Goal: Information Seeking & Learning: Learn about a topic

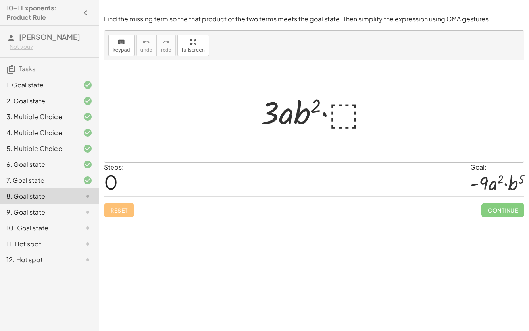
click at [37, 179] on div "7. Goal state" at bounding box center [38, 181] width 64 height 10
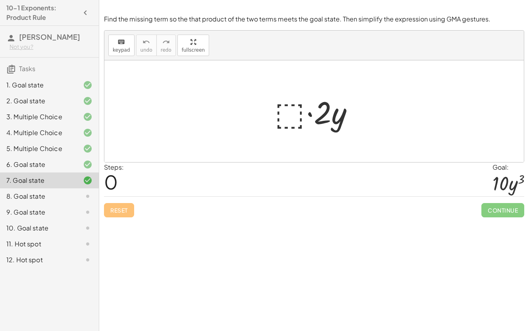
click at [20, 163] on div "6. Goal state" at bounding box center [38, 165] width 64 height 10
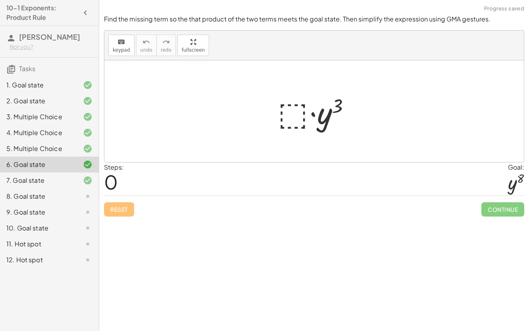
click at [42, 149] on div "5. Multiple Choice" at bounding box center [38, 149] width 64 height 10
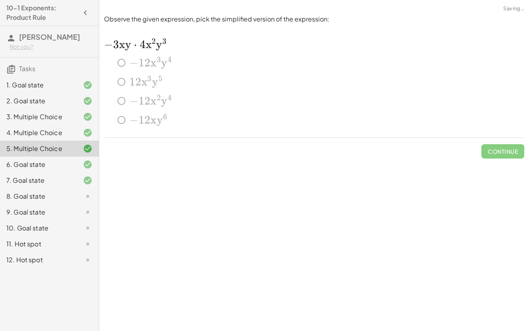
click at [49, 166] on div "6. Goal state" at bounding box center [38, 165] width 64 height 10
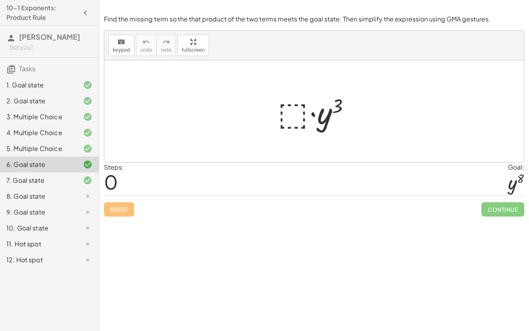
click at [65, 220] on div "8. Goal state" at bounding box center [49, 228] width 99 height 16
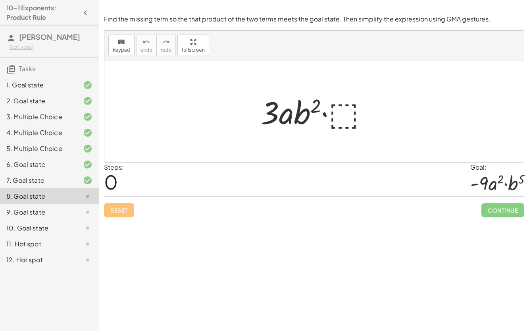
click at [34, 133] on div "4. Multiple Choice" at bounding box center [38, 133] width 64 height 10
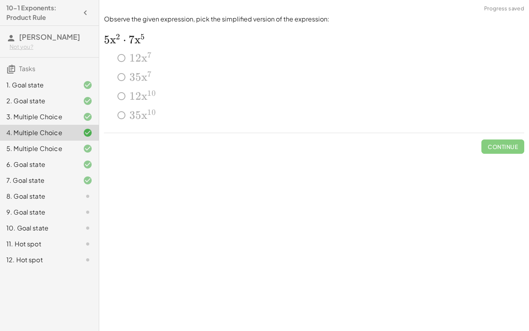
click at [41, 188] on div "6. Goal state" at bounding box center [49, 196] width 99 height 16
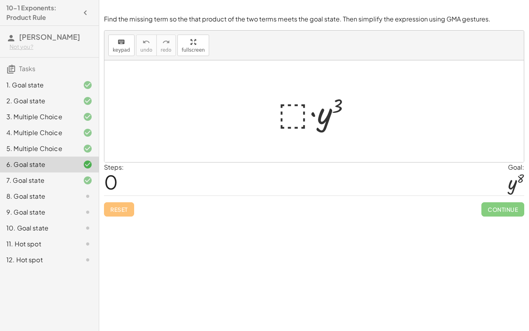
click at [293, 116] on div at bounding box center [317, 111] width 87 height 41
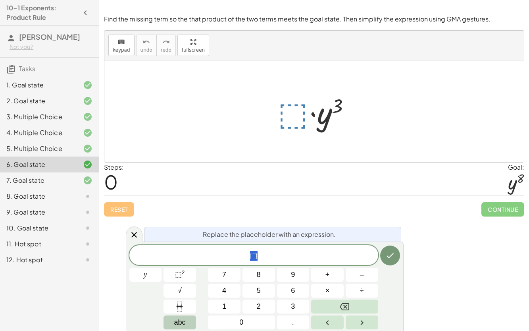
click at [191, 318] on button "abc" at bounding box center [180, 322] width 33 height 14
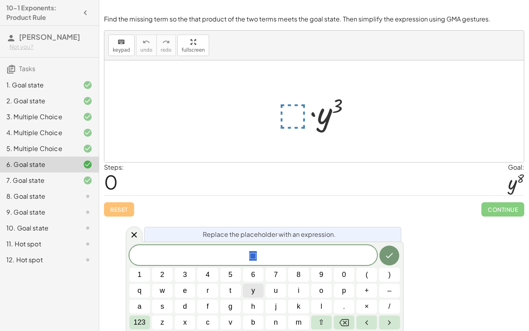
click at [253, 293] on span "y" at bounding box center [253, 290] width 4 height 11
click at [143, 322] on span "123" at bounding box center [140, 322] width 12 height 11
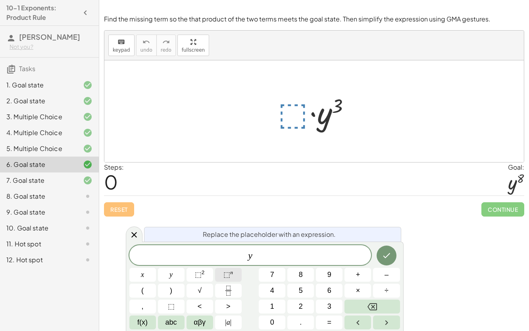
click at [226, 276] on span "⬚" at bounding box center [227, 274] width 7 height 8
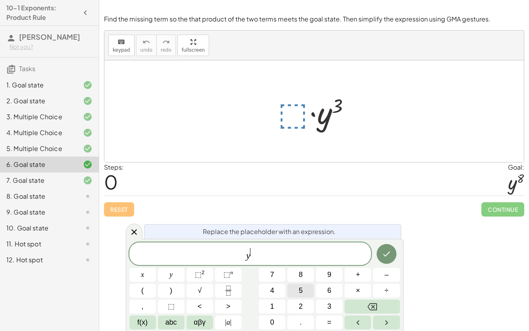
click at [297, 289] on button "5" at bounding box center [300, 291] width 27 height 14
click at [379, 253] on button "Done" at bounding box center [387, 254] width 20 height 20
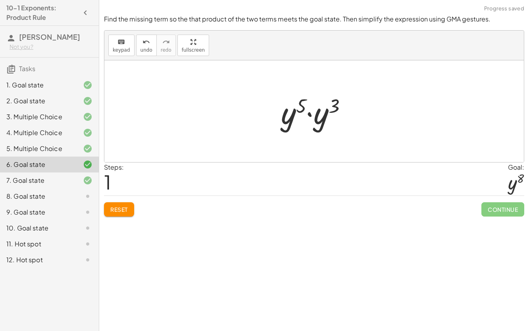
click at [302, 110] on div at bounding box center [317, 111] width 80 height 41
click at [332, 108] on div at bounding box center [317, 111] width 80 height 41
click at [307, 103] on div at bounding box center [317, 111] width 75 height 39
click at [332, 104] on div at bounding box center [317, 111] width 75 height 39
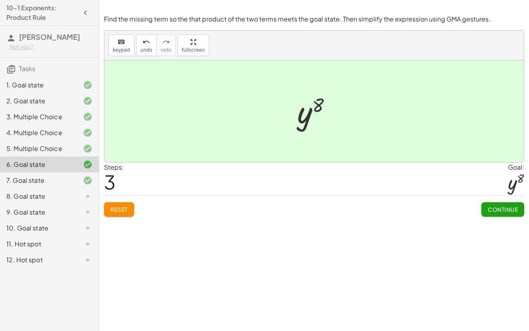
click at [500, 206] on span "Continue" at bounding box center [503, 209] width 30 height 7
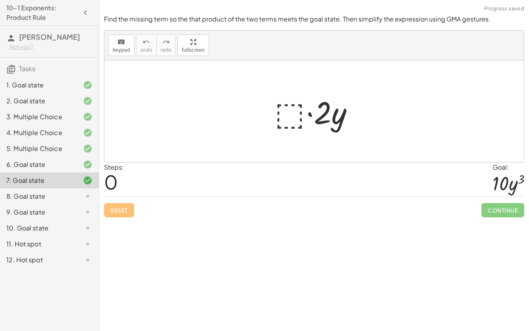
click at [80, 200] on div at bounding box center [81, 196] width 22 height 10
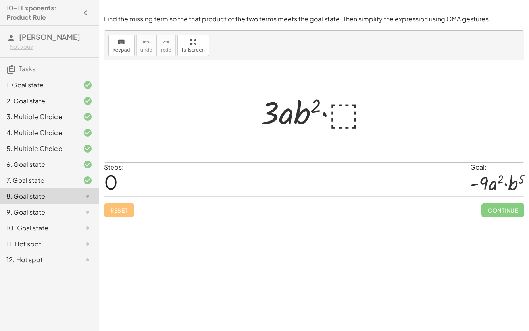
click at [343, 110] on div at bounding box center [317, 111] width 121 height 41
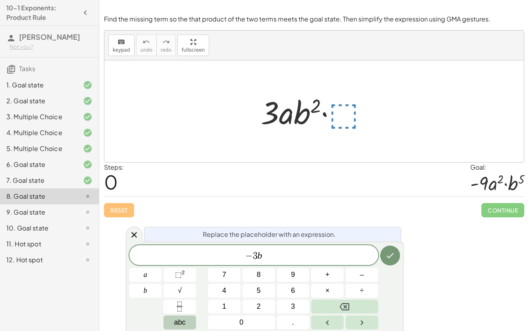
click at [183, 324] on span "abc" at bounding box center [180, 322] width 12 height 11
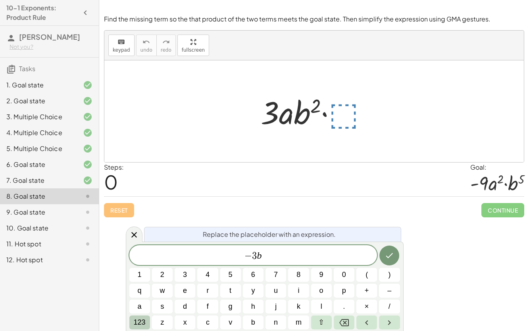
click at [139, 321] on span "123" at bounding box center [140, 322] width 12 height 11
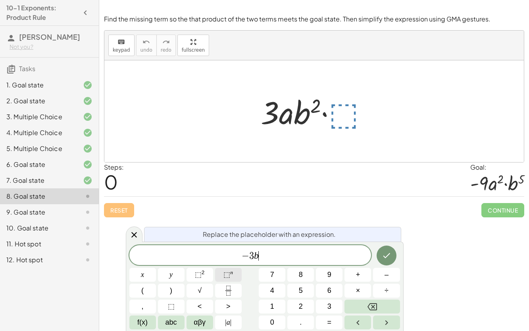
click at [229, 274] on span "⬚" at bounding box center [227, 274] width 7 height 8
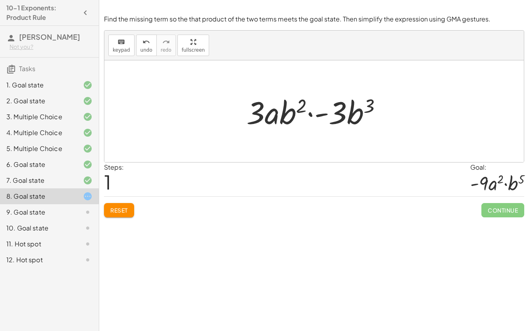
click at [338, 107] on div at bounding box center [318, 111] width 150 height 41
click at [357, 112] on div at bounding box center [318, 111] width 150 height 41
click at [368, 103] on div at bounding box center [318, 111] width 150 height 41
click at [374, 104] on div at bounding box center [318, 111] width 150 height 41
click at [340, 105] on div at bounding box center [318, 111] width 150 height 41
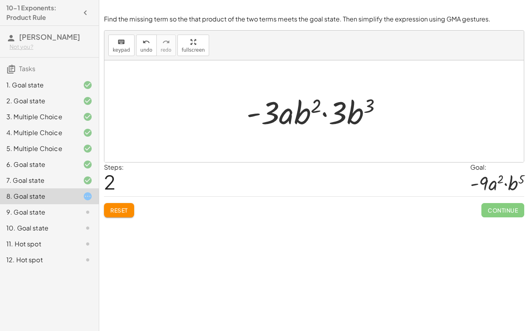
click at [318, 100] on div at bounding box center [318, 111] width 150 height 41
click at [354, 107] on div at bounding box center [318, 111] width 150 height 41
click at [255, 110] on div at bounding box center [318, 111] width 150 height 41
click at [337, 120] on div at bounding box center [318, 111] width 150 height 41
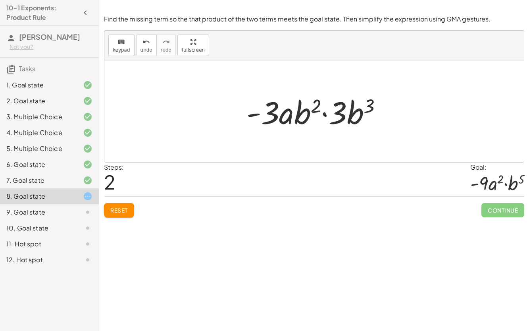
click at [353, 120] on div at bounding box center [318, 111] width 150 height 41
click at [127, 210] on span "Reset" at bounding box center [118, 209] width 17 height 7
click at [343, 118] on div at bounding box center [317, 111] width 121 height 41
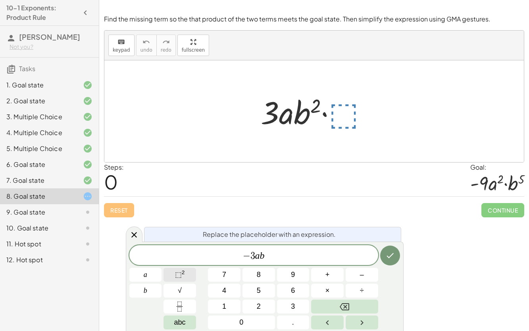
click at [187, 274] on button "⬚ 2" at bounding box center [180, 275] width 33 height 14
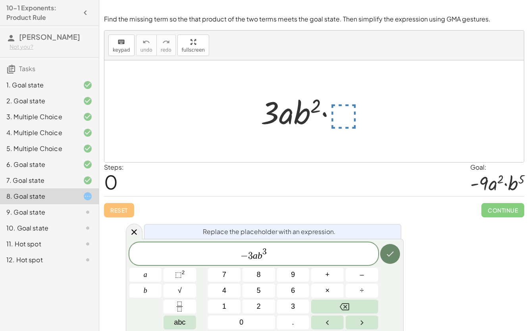
click at [393, 255] on icon "Done" at bounding box center [391, 254] width 10 height 10
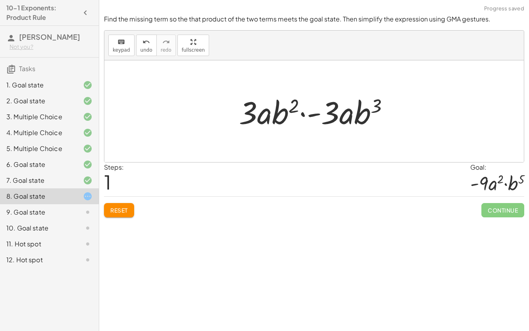
click at [377, 110] on div at bounding box center [317, 111] width 165 height 41
click at [326, 115] on div at bounding box center [317, 111] width 165 height 41
click at [360, 118] on div at bounding box center [317, 111] width 165 height 41
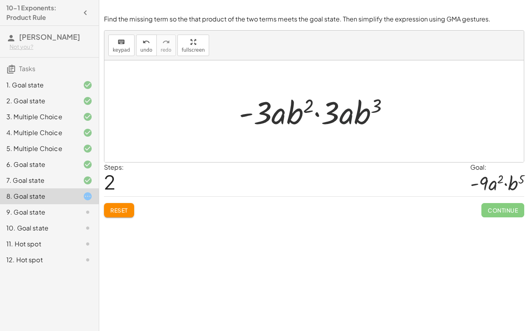
click at [343, 112] on div at bounding box center [317, 111] width 165 height 41
click at [363, 111] on div at bounding box center [317, 111] width 165 height 41
click at [374, 108] on div at bounding box center [317, 111] width 165 height 41
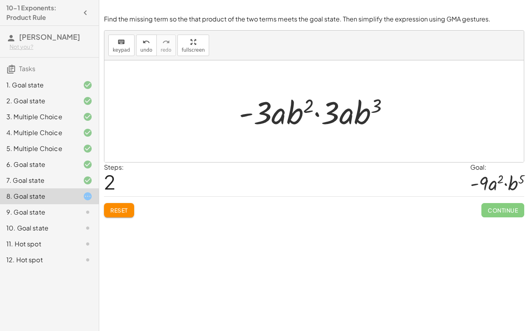
click at [374, 108] on div at bounding box center [317, 111] width 165 height 41
click at [323, 106] on div at bounding box center [317, 111] width 165 height 41
click at [276, 113] on div at bounding box center [317, 111] width 165 height 41
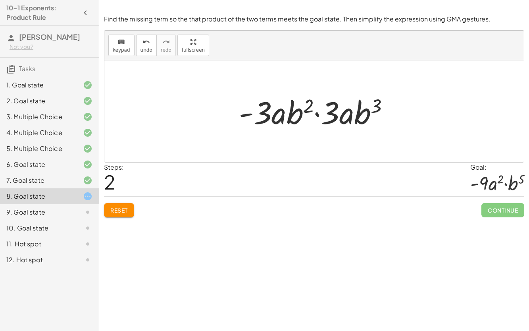
click at [276, 113] on div at bounding box center [317, 111] width 165 height 41
click at [345, 115] on div at bounding box center [317, 111] width 165 height 41
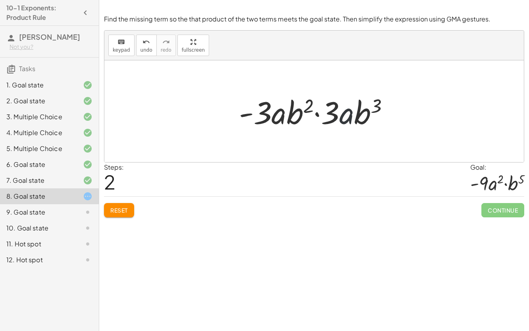
click at [345, 115] on div at bounding box center [317, 111] width 165 height 41
click at [141, 48] on span "undo" at bounding box center [147, 50] width 12 height 6
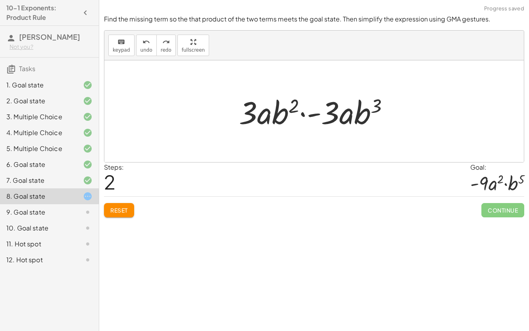
click at [330, 115] on div at bounding box center [317, 111] width 165 height 41
click at [148, 50] on span "undo" at bounding box center [147, 50] width 12 height 6
click at [374, 102] on div at bounding box center [317, 111] width 165 height 41
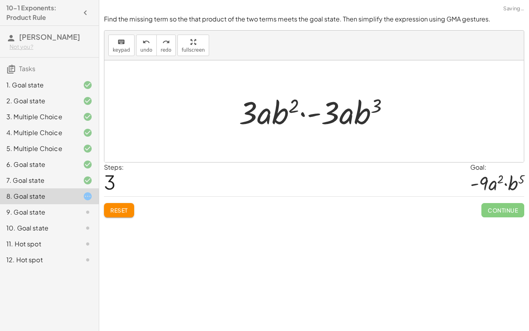
click at [365, 113] on div at bounding box center [317, 111] width 165 height 41
click at [348, 112] on div at bounding box center [317, 111] width 165 height 41
click at [272, 109] on div at bounding box center [317, 111] width 165 height 41
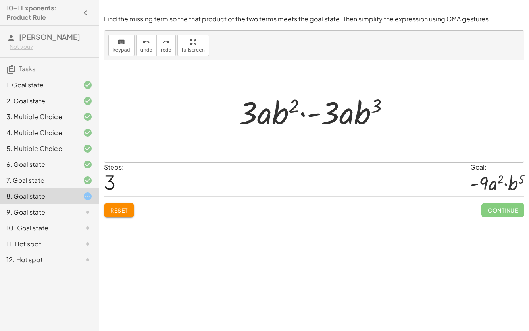
click at [326, 119] on div at bounding box center [317, 111] width 165 height 41
click at [141, 43] on div "undo" at bounding box center [147, 42] width 12 height 10
click at [330, 115] on div at bounding box center [317, 111] width 165 height 41
click at [130, 207] on button "Reset" at bounding box center [119, 210] width 30 height 14
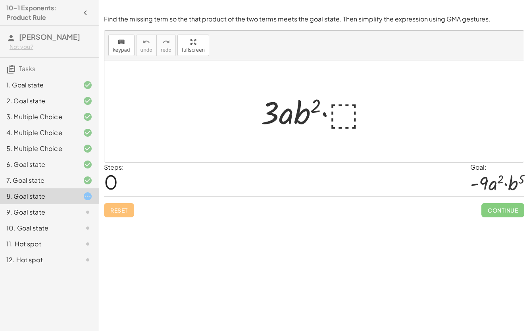
click at [341, 112] on div at bounding box center [317, 111] width 121 height 41
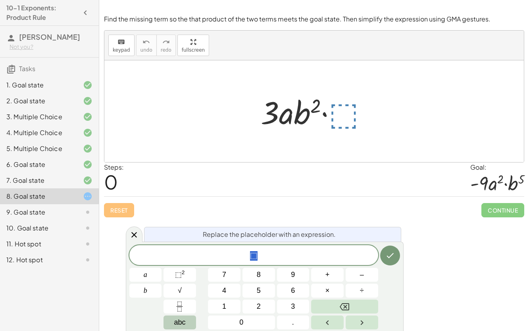
click at [190, 326] on button "abc" at bounding box center [180, 322] width 33 height 14
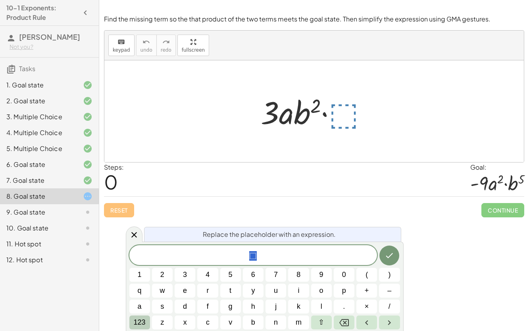
click at [137, 323] on span "123" at bounding box center [140, 322] width 12 height 11
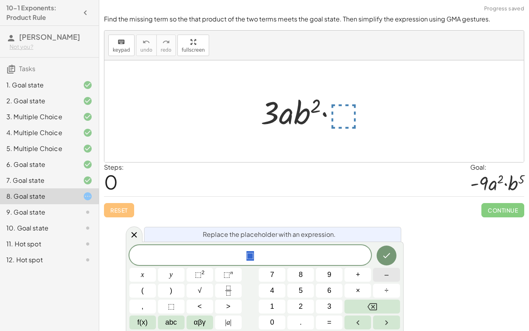
click at [383, 278] on button "–" at bounding box center [386, 275] width 27 height 14
